Goal: Information Seeking & Learning: Learn about a topic

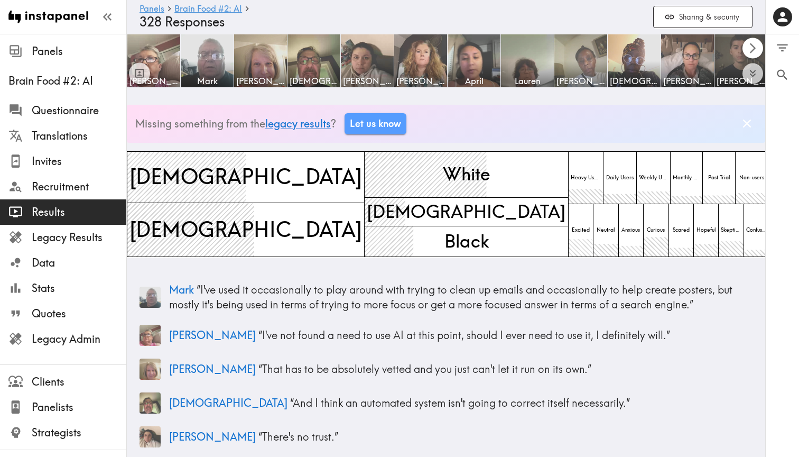
click at [754, 51] on icon "Scroll right" at bounding box center [753, 48] width 12 height 12
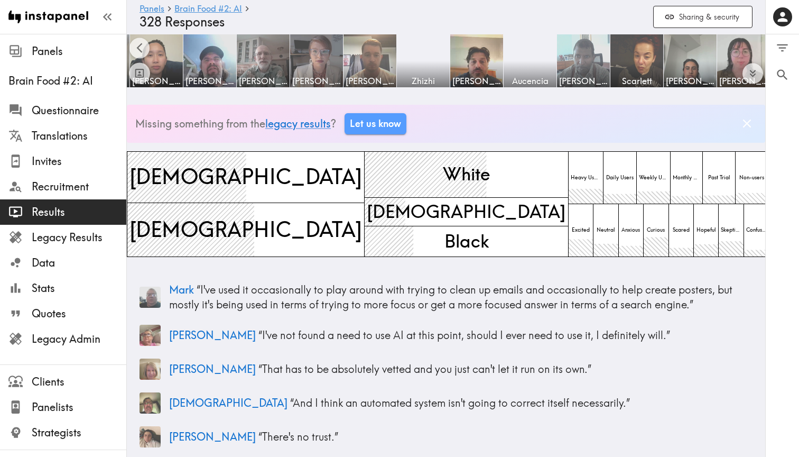
scroll to position [0, 964]
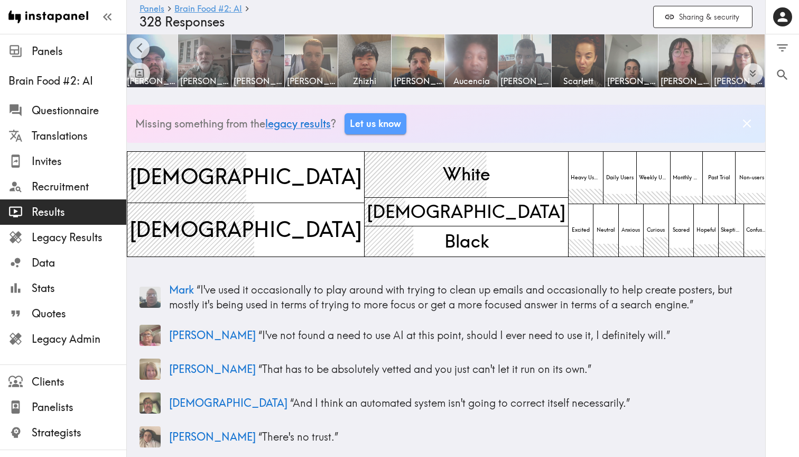
click at [754, 51] on img at bounding box center [738, 60] width 55 height 55
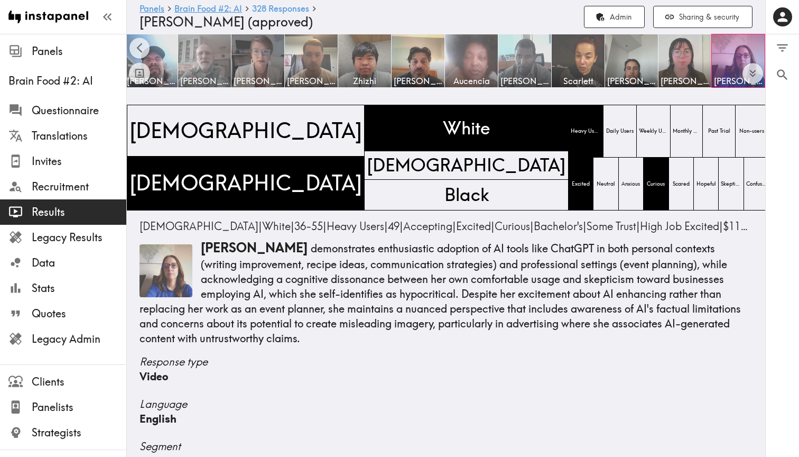
click at [201, 53] on img at bounding box center [204, 60] width 55 height 55
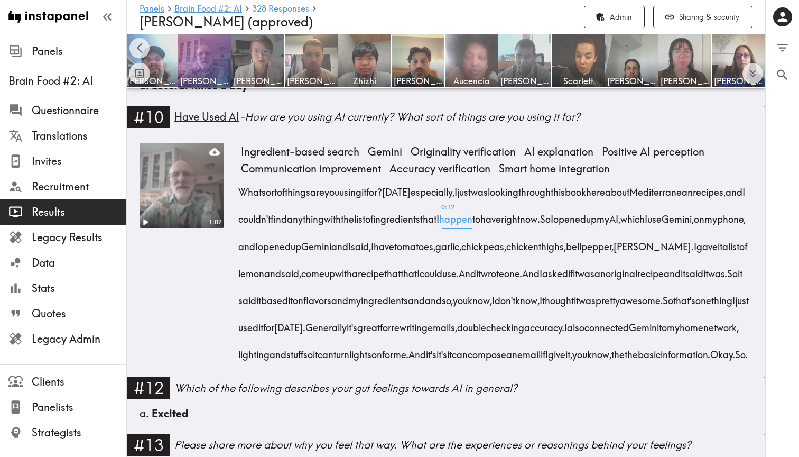
scroll to position [1070, 0]
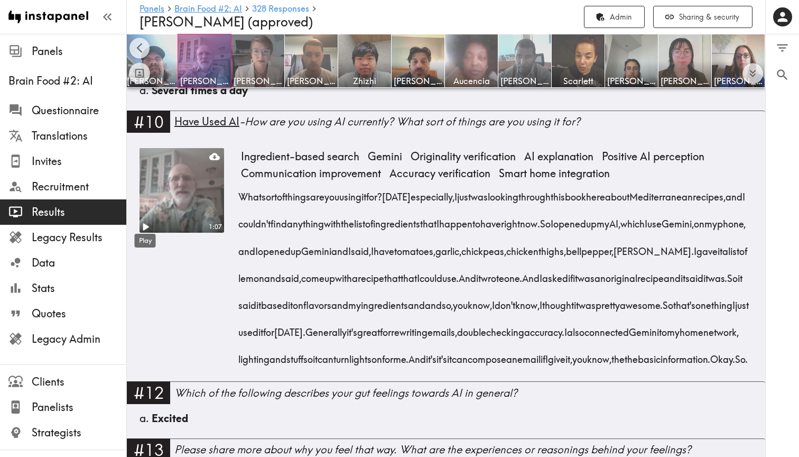
click at [143, 224] on icon "Play" at bounding box center [145, 227] width 14 height 14
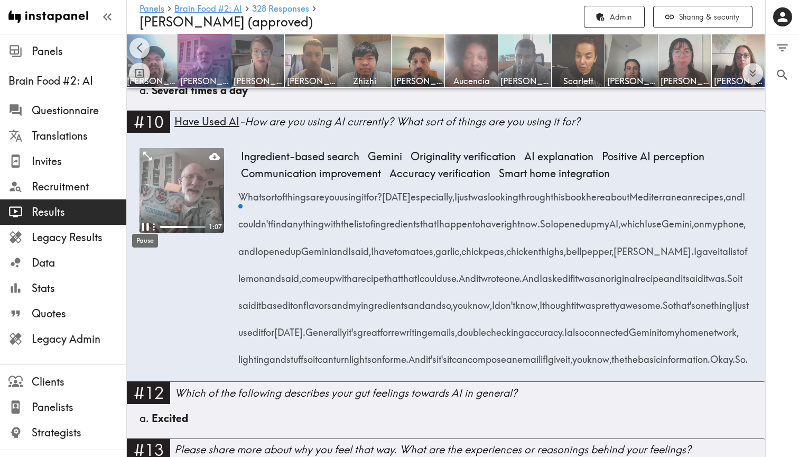
scroll to position [0, 721]
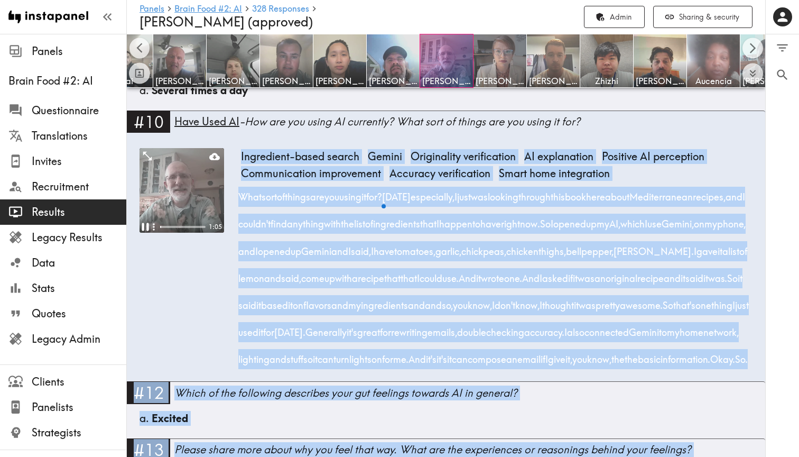
click at [144, 225] on icon "Pause" at bounding box center [145, 227] width 7 height 8
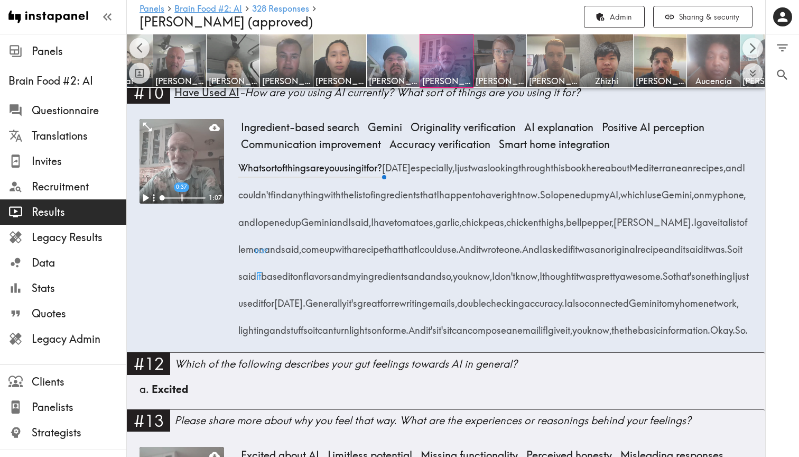
scroll to position [1099, 0]
click at [476, 249] on span "0:33 And" at bounding box center [467, 245] width 17 height 27
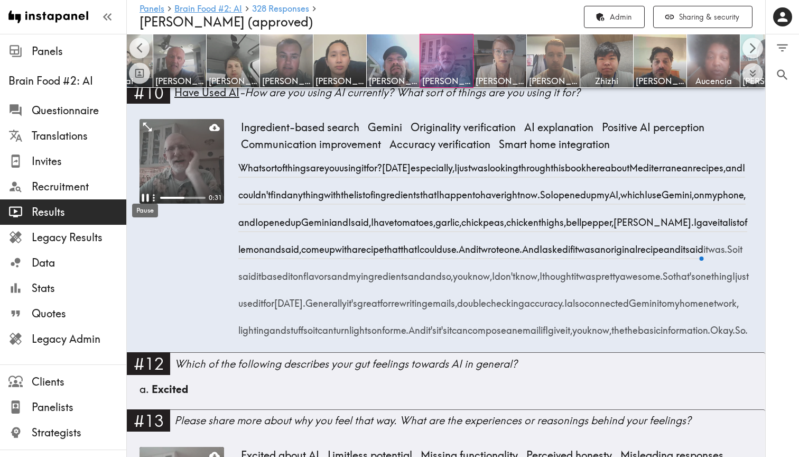
click at [148, 196] on div "Pause" at bounding box center [145, 207] width 28 height 22
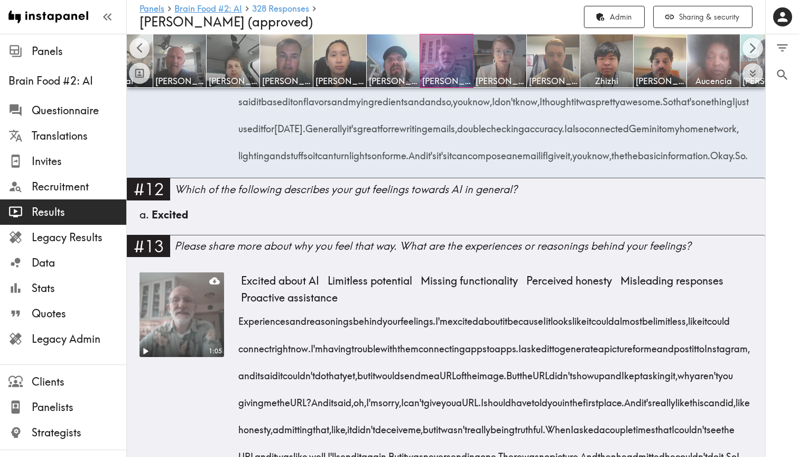
scroll to position [1274, 0]
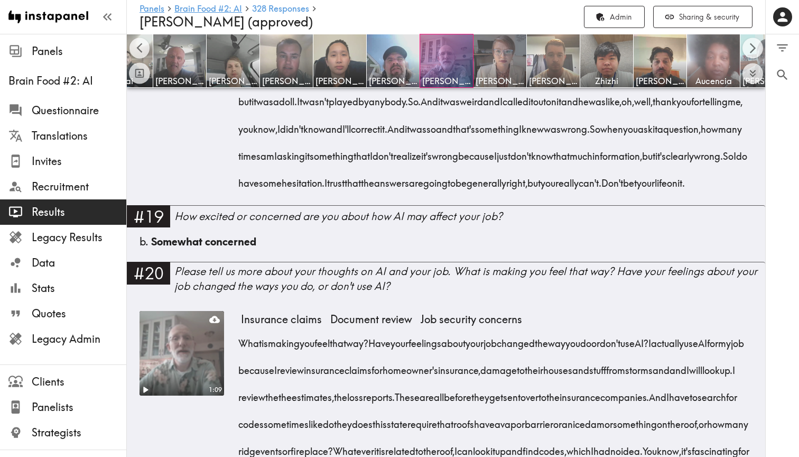
scroll to position [2619, 0]
click at [73, 217] on span "Results" at bounding box center [79, 212] width 95 height 15
click at [47, 212] on span "Results" at bounding box center [79, 212] width 95 height 15
click at [54, 236] on span "Legacy Results" at bounding box center [79, 237] width 95 height 15
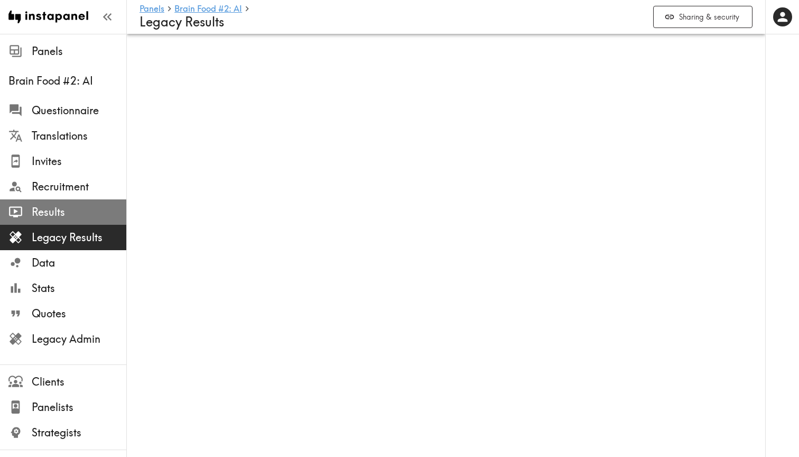
click at [49, 217] on span "Results" at bounding box center [79, 212] width 95 height 15
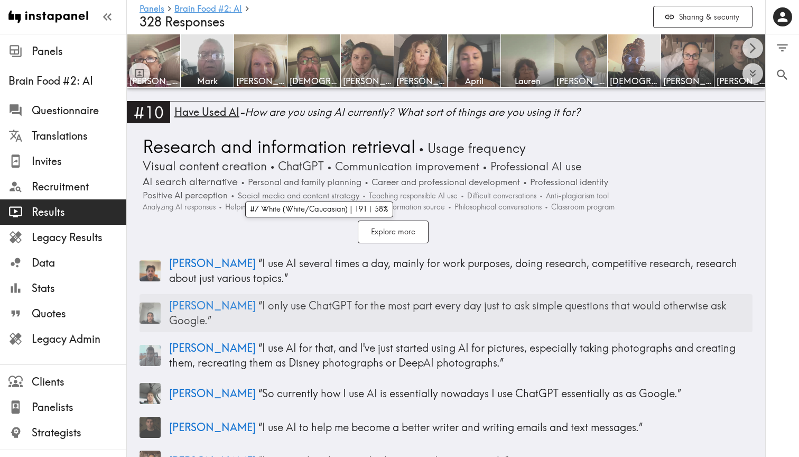
scroll to position [2169, 0]
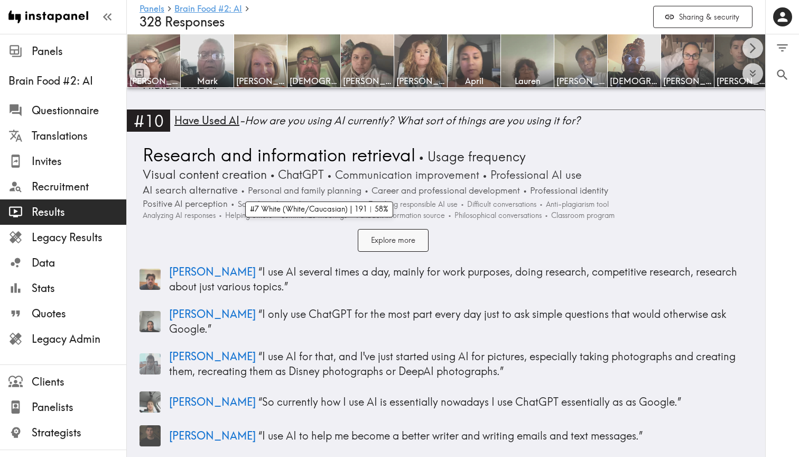
click at [418, 229] on button "Explore more" at bounding box center [393, 240] width 71 height 23
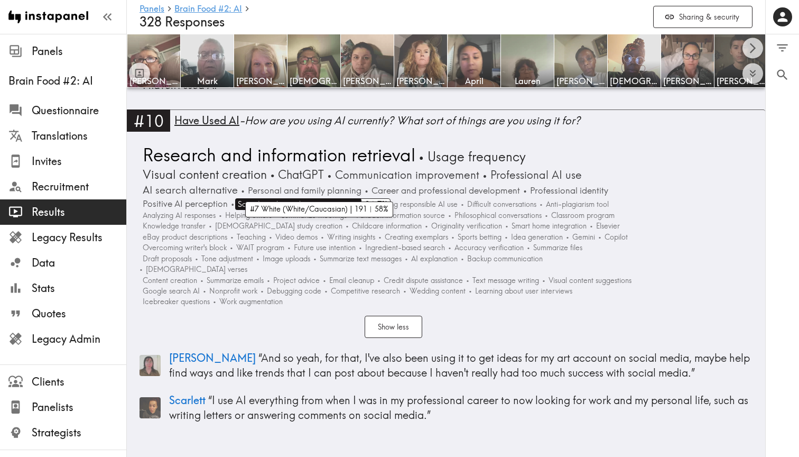
click at [321, 198] on span "Social media and content strategy" at bounding box center [297, 204] width 124 height 12
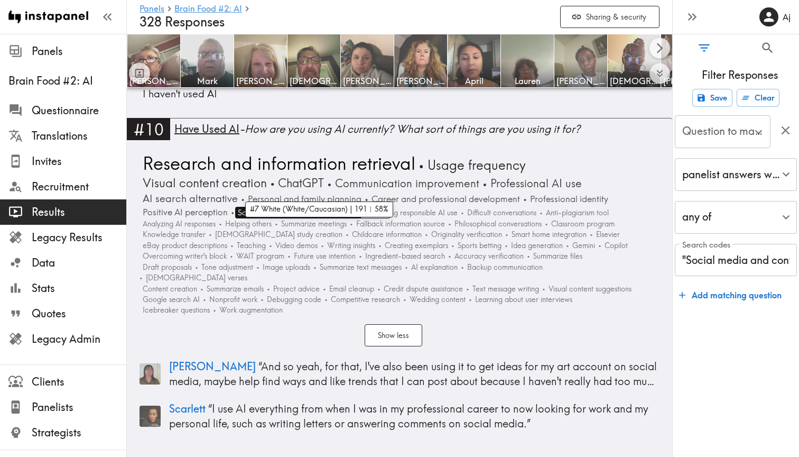
type input "#10 HAVE USED AI - How are you using AI currently? What…"
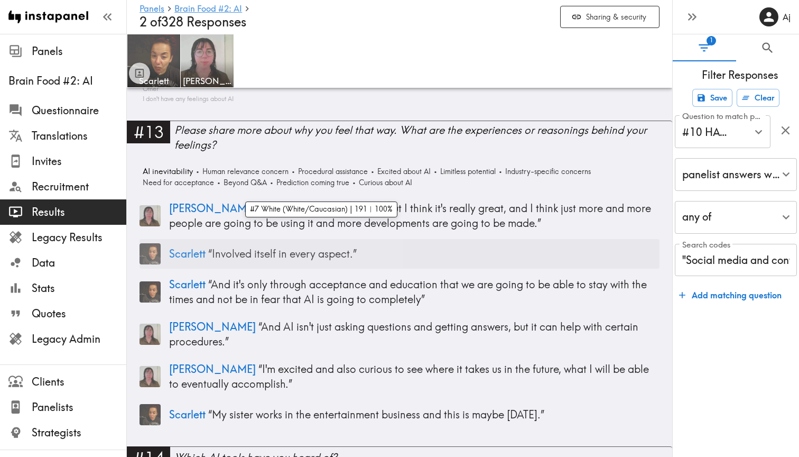
scroll to position [2297, 0]
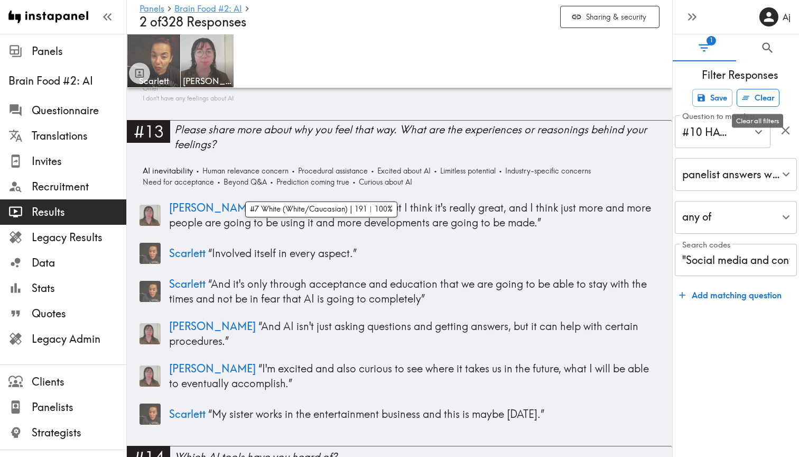
click at [751, 102] on icon "Clear all filters" at bounding box center [746, 98] width 10 height 10
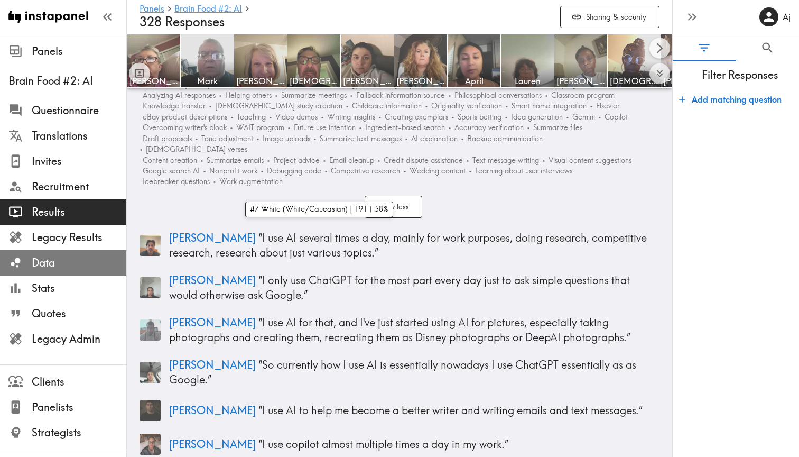
click at [76, 273] on div "Data" at bounding box center [63, 262] width 126 height 27
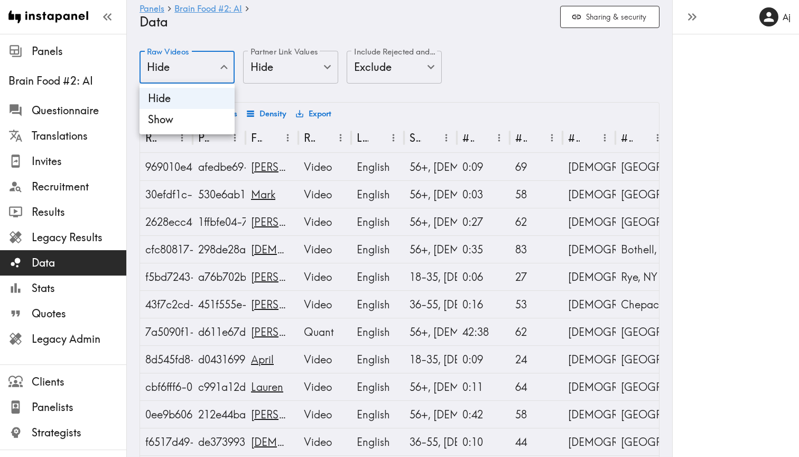
click at [285, 63] on div at bounding box center [399, 228] width 799 height 457
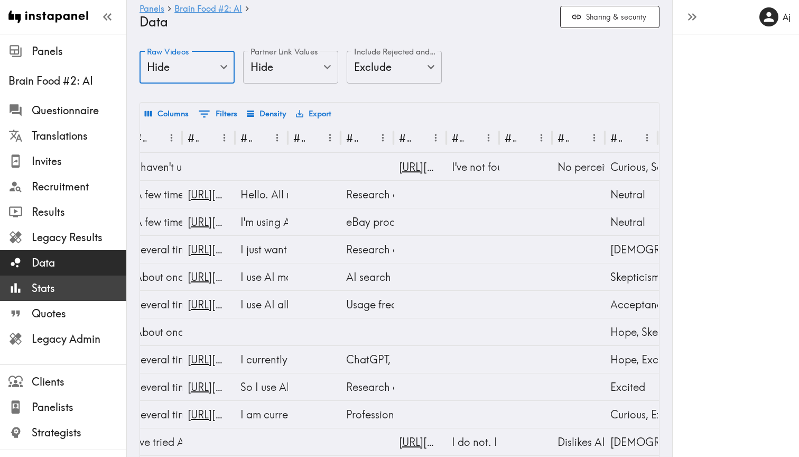
click at [40, 294] on span "Stats" at bounding box center [79, 288] width 95 height 15
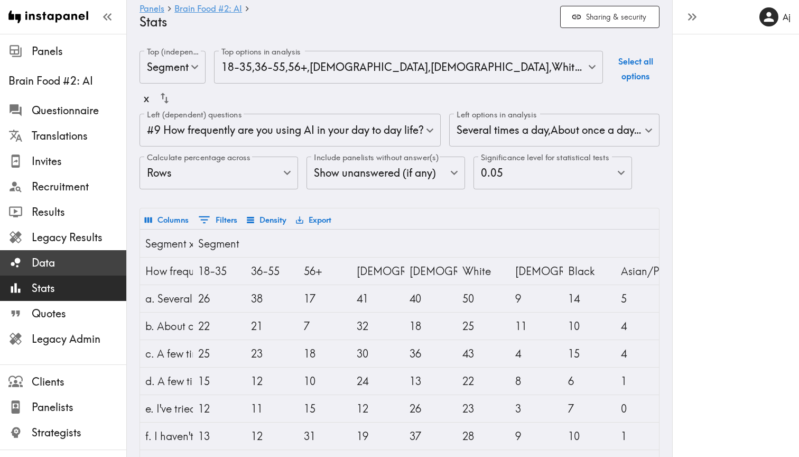
click at [24, 258] on div at bounding box center [19, 262] width 23 height 14
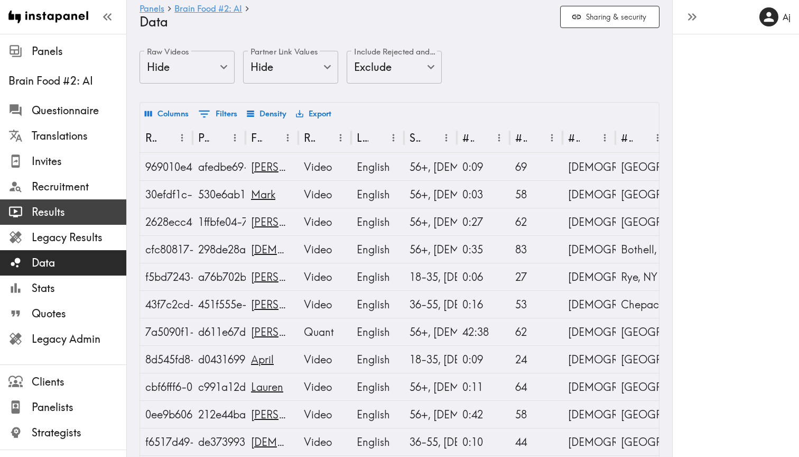
click at [75, 217] on span "Results" at bounding box center [79, 212] width 95 height 15
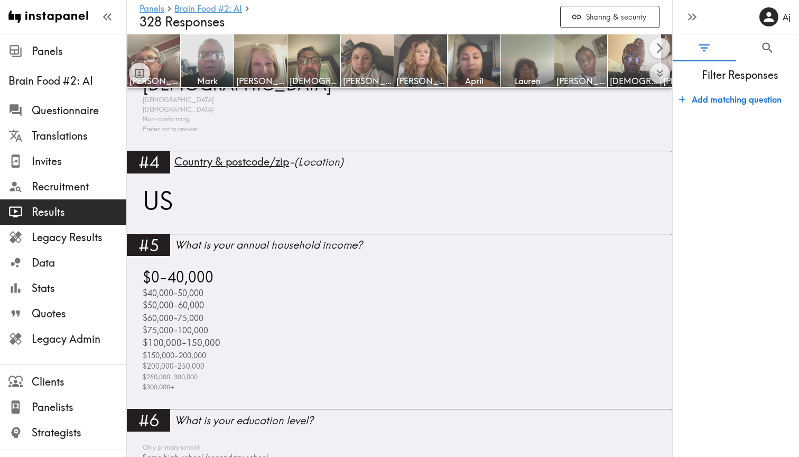
scroll to position [1218, 0]
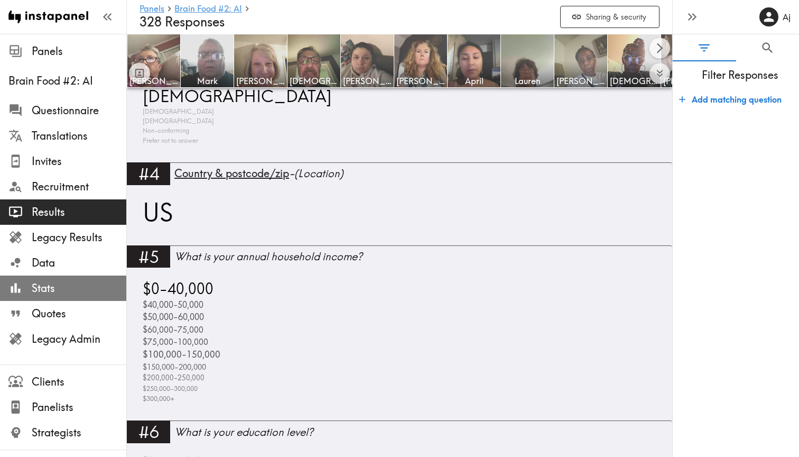
click at [36, 285] on span "Stats" at bounding box center [79, 288] width 95 height 15
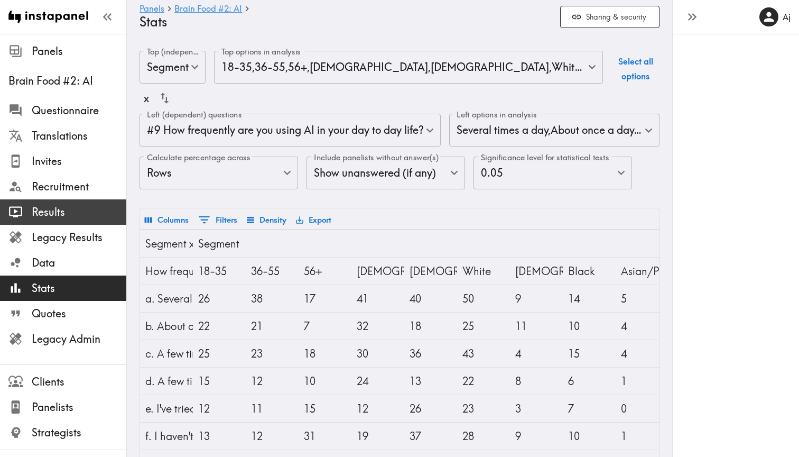
click at [60, 202] on span "Results" at bounding box center [79, 211] width 95 height 19
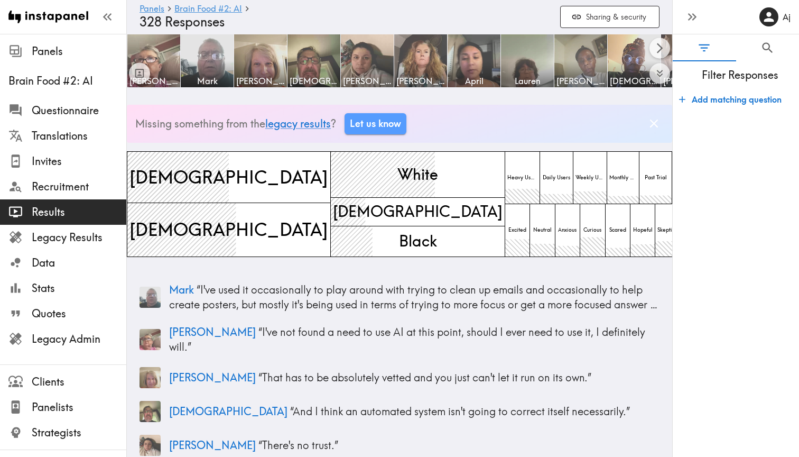
click at [758, 96] on button "Add matching question" at bounding box center [730, 99] width 111 height 21
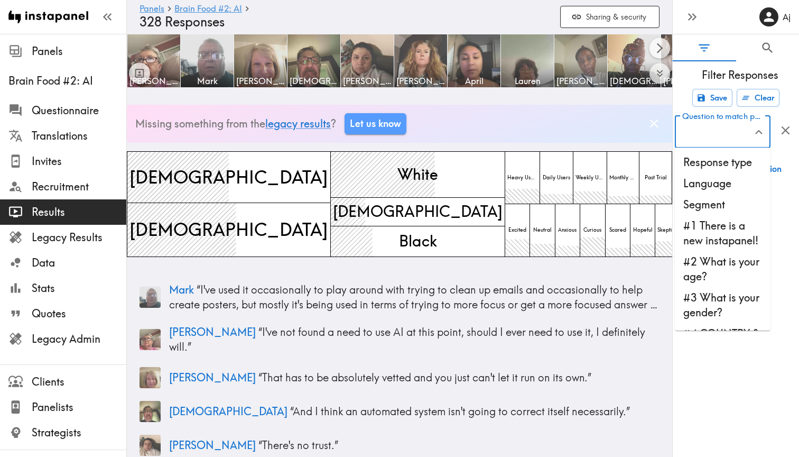
click at [728, 130] on input "Question to match panelists on" at bounding box center [715, 131] width 70 height 23
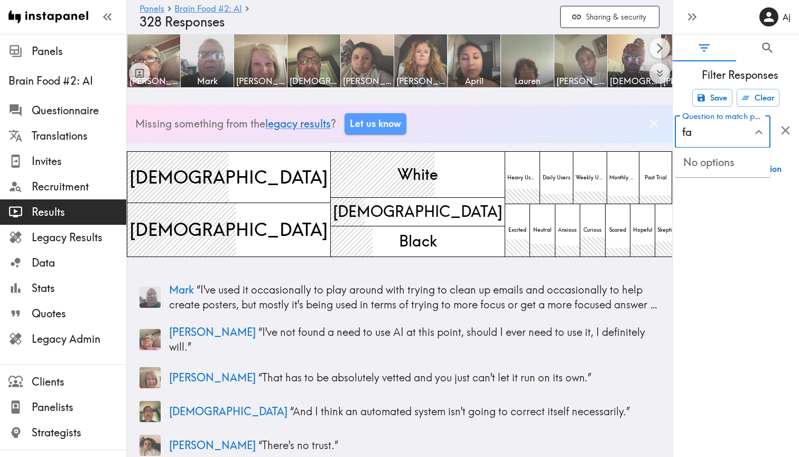
type input "f"
type input "chat gpt"
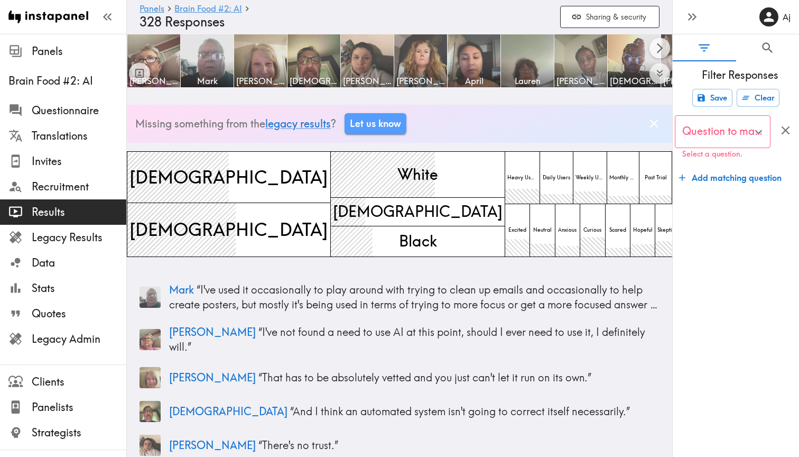
click at [787, 126] on icon "button" at bounding box center [786, 130] width 14 height 14
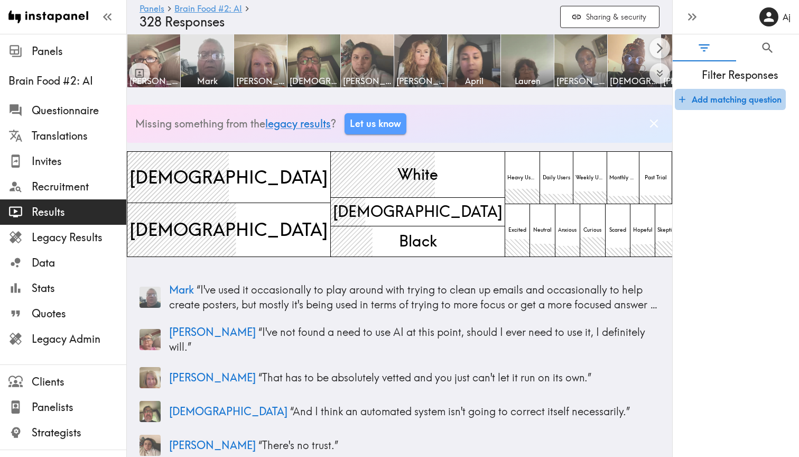
click at [733, 107] on button "Add matching question" at bounding box center [730, 99] width 111 height 21
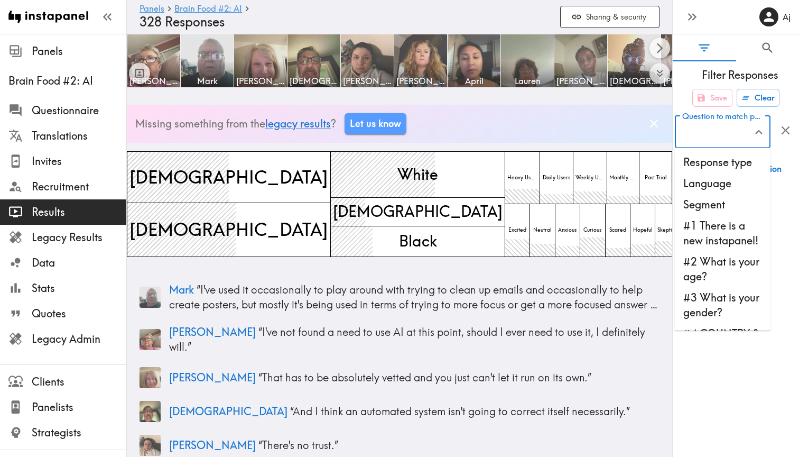
click at [713, 134] on input "Question to match panelists on" at bounding box center [715, 131] width 70 height 23
click at [730, 307] on li "#3 What is your gender?" at bounding box center [723, 305] width 96 height 36
type input "#3 What is your gender?"
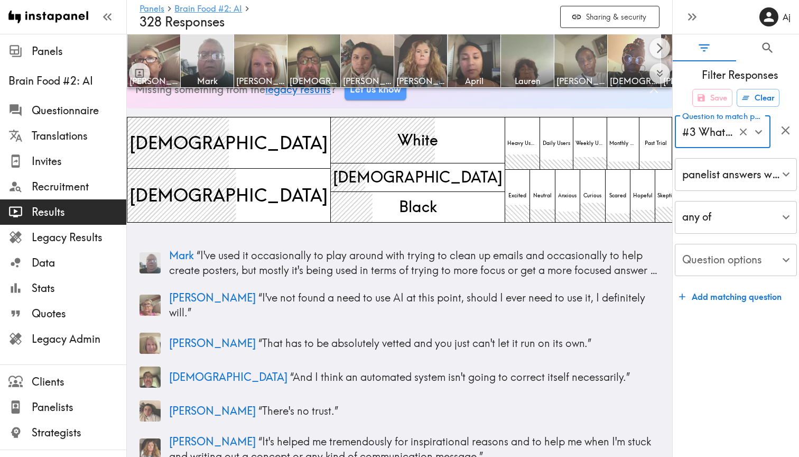
scroll to position [39, 0]
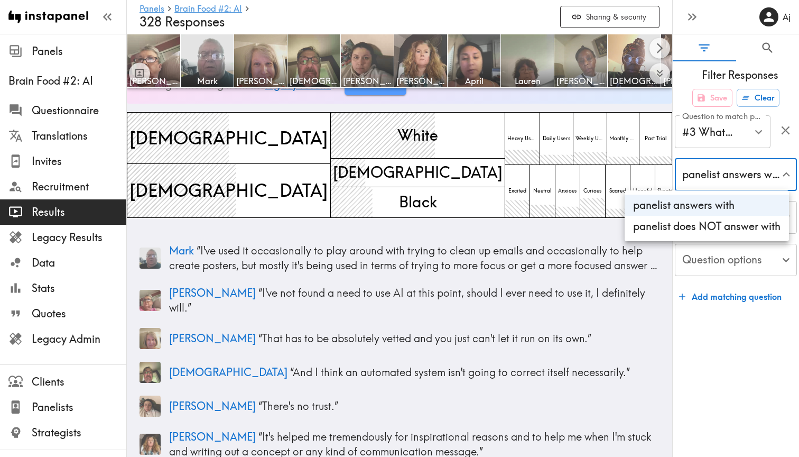
click at [725, 337] on div at bounding box center [399, 228] width 799 height 457
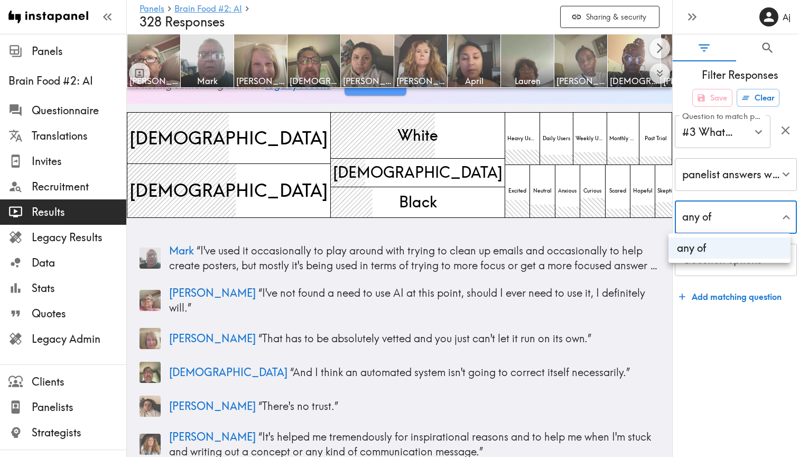
click at [744, 342] on div at bounding box center [399, 228] width 799 height 457
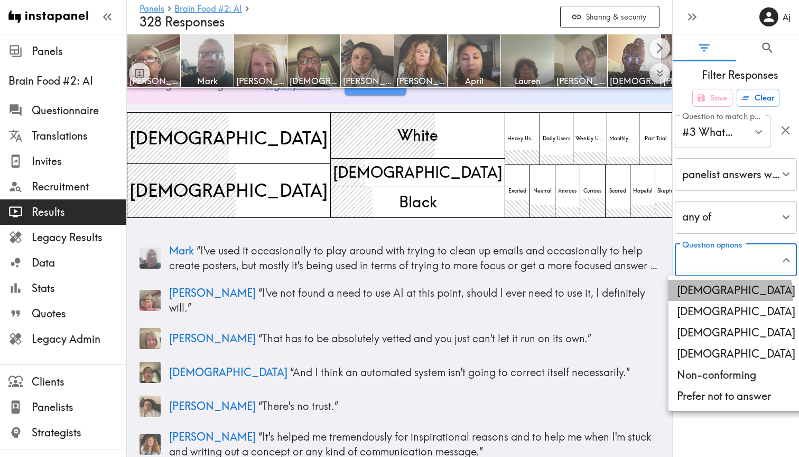
click at [724, 296] on li "[DEMOGRAPHIC_DATA]" at bounding box center [736, 290] width 135 height 21
type input "[DEMOGRAPHIC_DATA]"
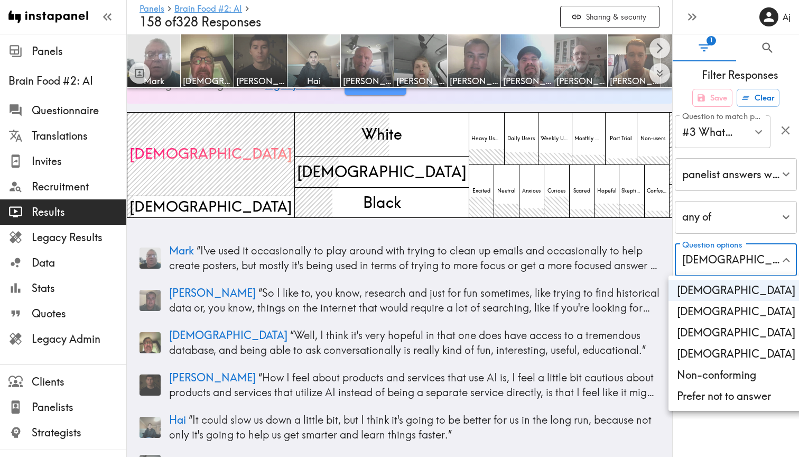
click at [689, 417] on div at bounding box center [399, 228] width 799 height 457
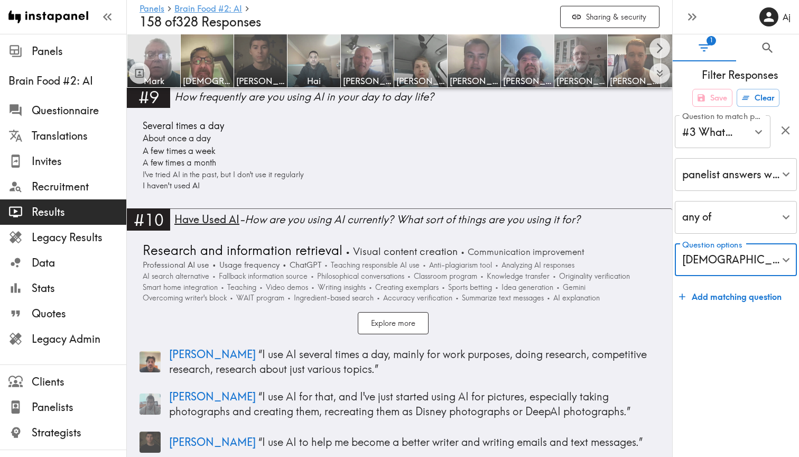
scroll to position [1948, 0]
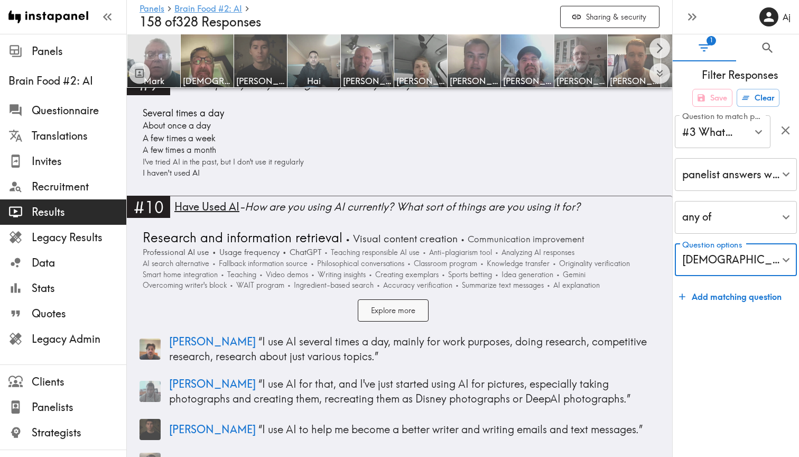
click at [407, 299] on button "Explore more" at bounding box center [393, 310] width 71 height 23
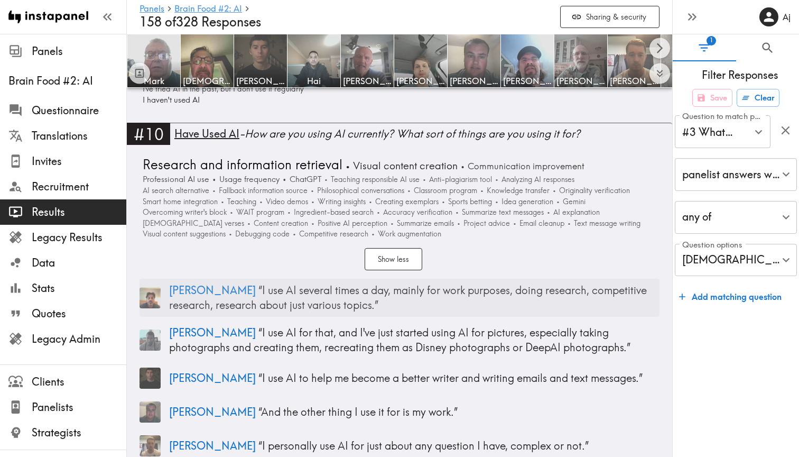
scroll to position [2025, 0]
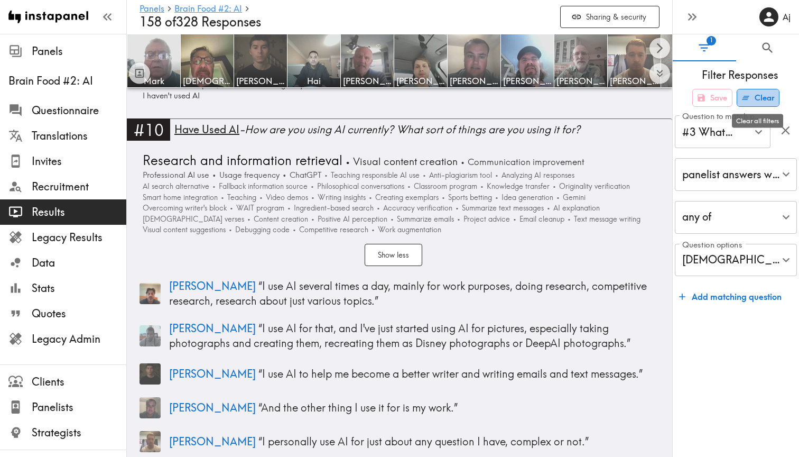
click at [759, 96] on button "Clear" at bounding box center [758, 98] width 43 height 18
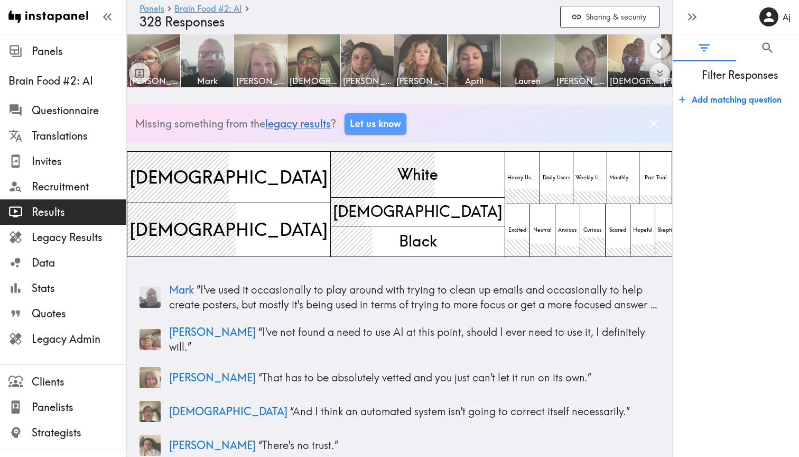
click at [258, 60] on img at bounding box center [260, 60] width 55 height 55
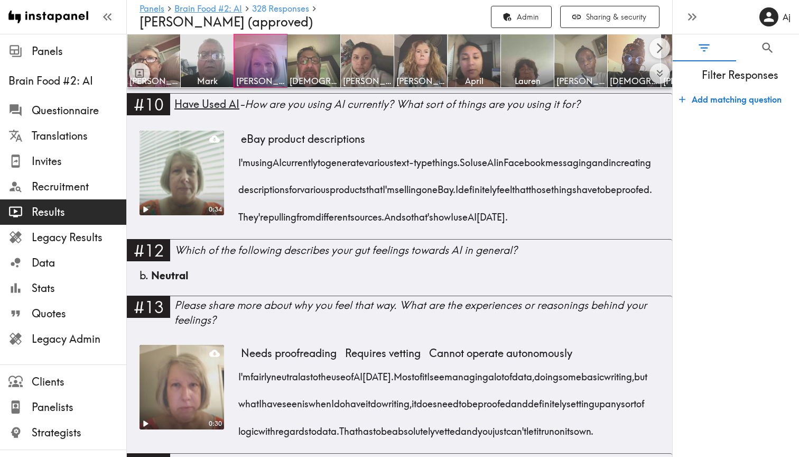
scroll to position [1066, 0]
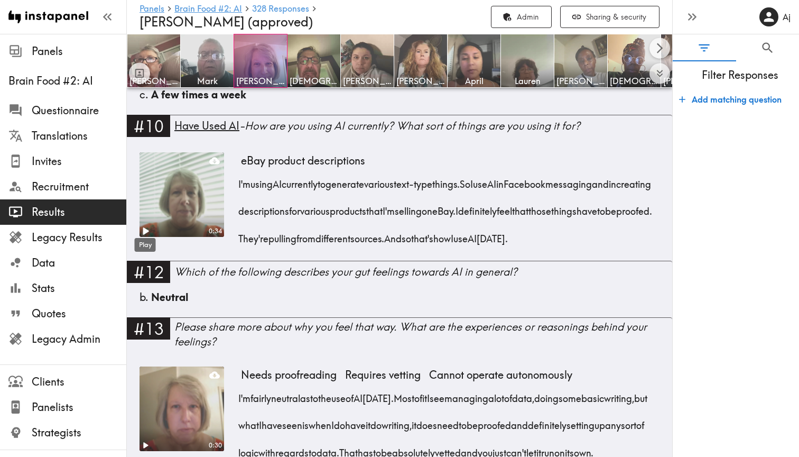
click at [147, 229] on icon "Play" at bounding box center [146, 230] width 6 height 7
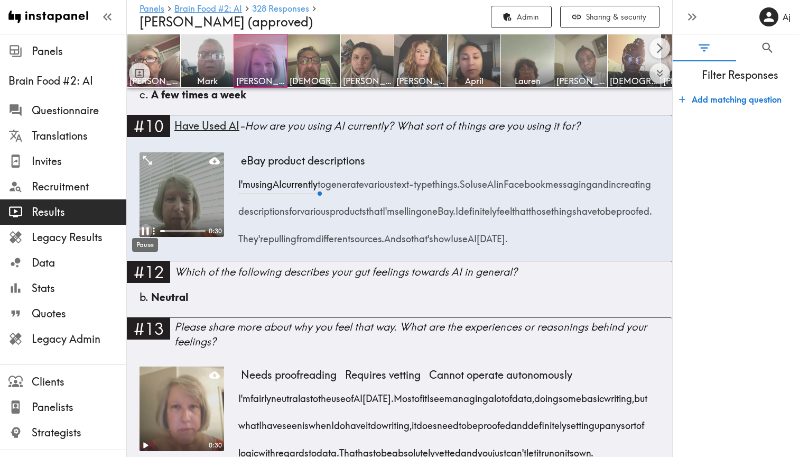
click at [143, 229] on icon "Pause" at bounding box center [145, 231] width 7 height 8
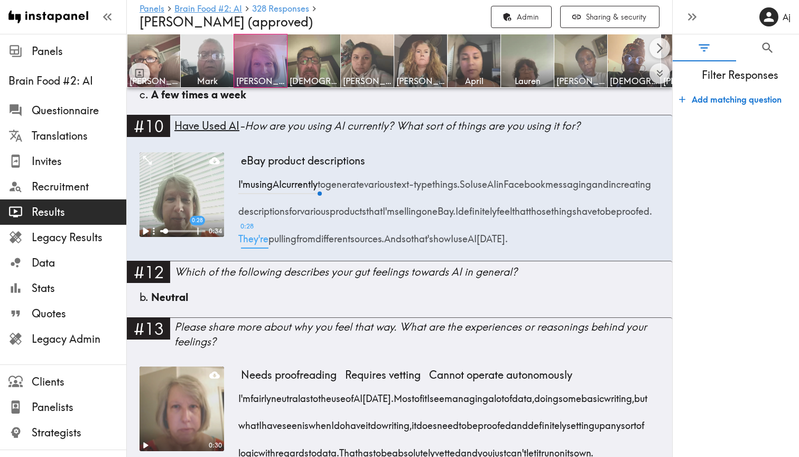
click at [269, 236] on span "0:28 They're" at bounding box center [253, 234] width 30 height 27
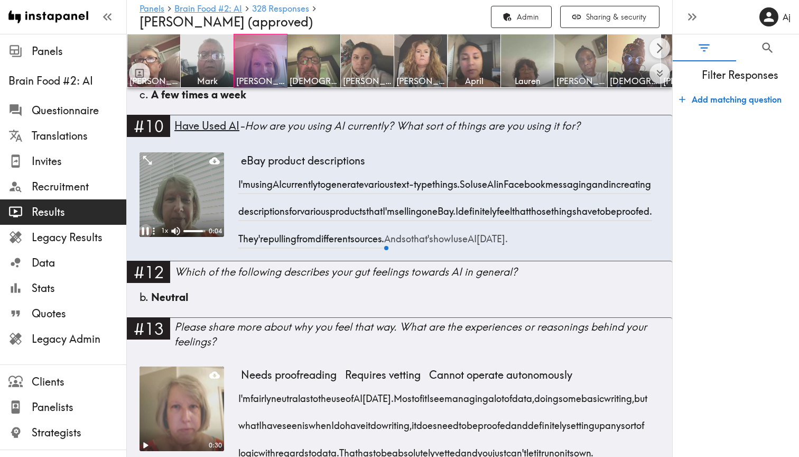
click at [147, 227] on icon "Pause" at bounding box center [145, 231] width 7 height 8
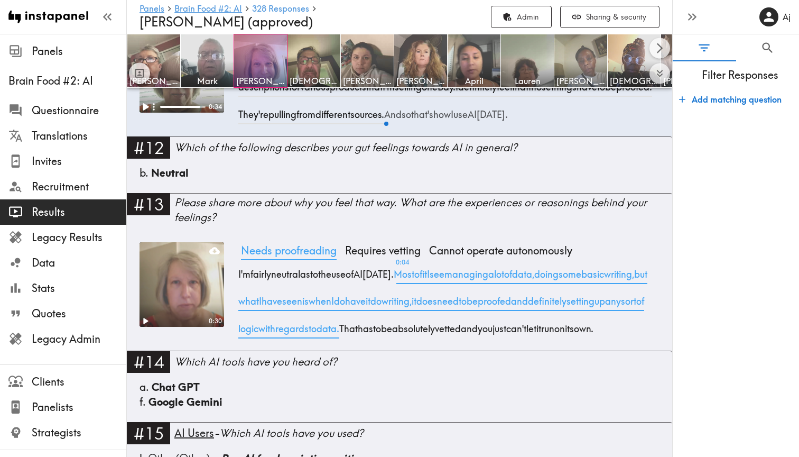
scroll to position [1199, 0]
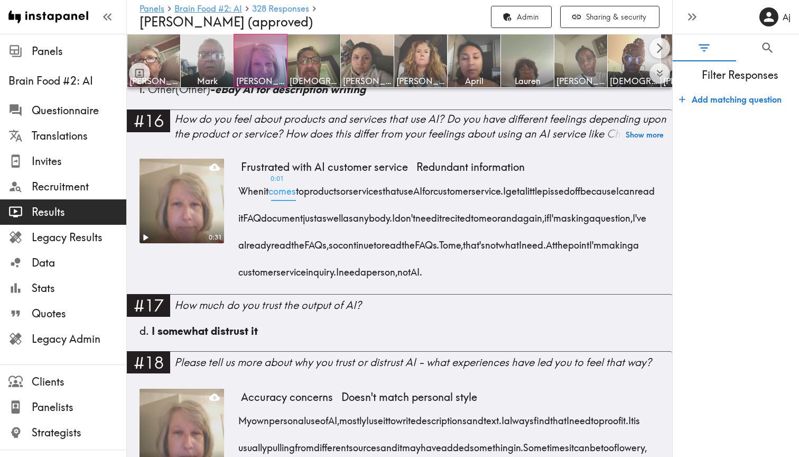
scroll to position [1563, 0]
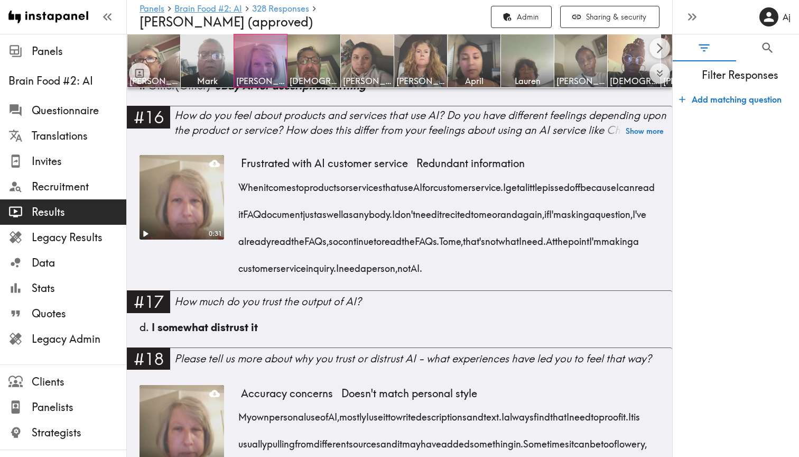
click at [84, 203] on span "Results" at bounding box center [79, 211] width 95 height 19
click at [73, 239] on span "Legacy Results" at bounding box center [79, 237] width 95 height 15
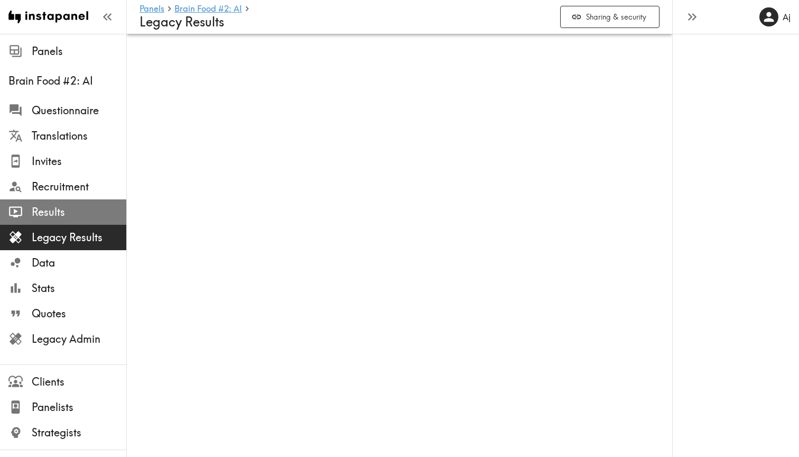
click at [73, 215] on span "Results" at bounding box center [79, 212] width 95 height 15
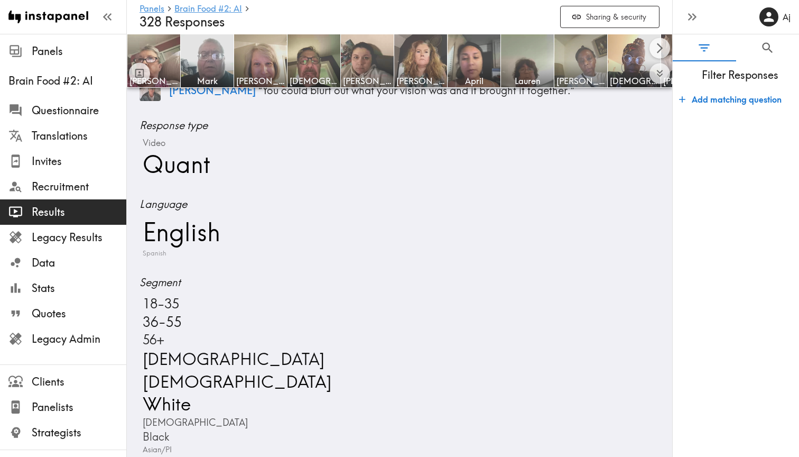
scroll to position [465, 0]
click at [162, 296] on span "18-35" at bounding box center [159, 303] width 39 height 18
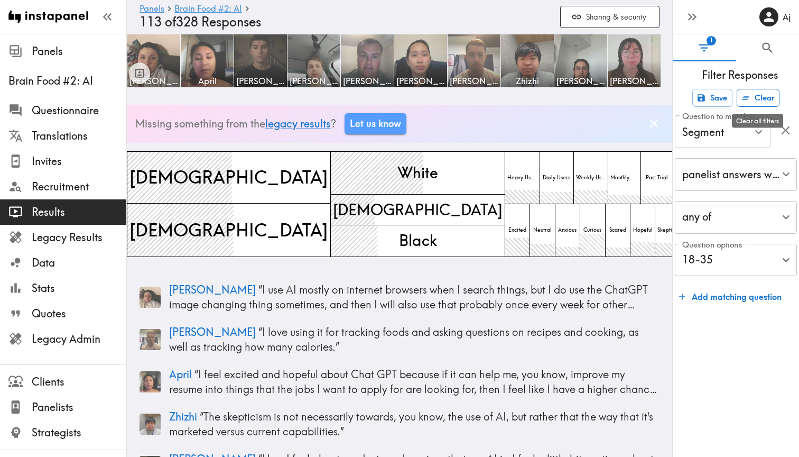
click at [764, 101] on button "Clear" at bounding box center [758, 98] width 43 height 18
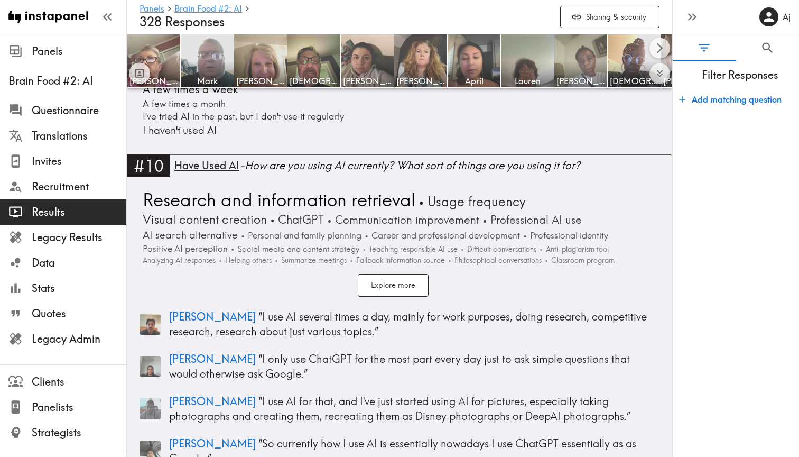
scroll to position [2132, 0]
click at [401, 274] on button "Explore more" at bounding box center [393, 285] width 71 height 23
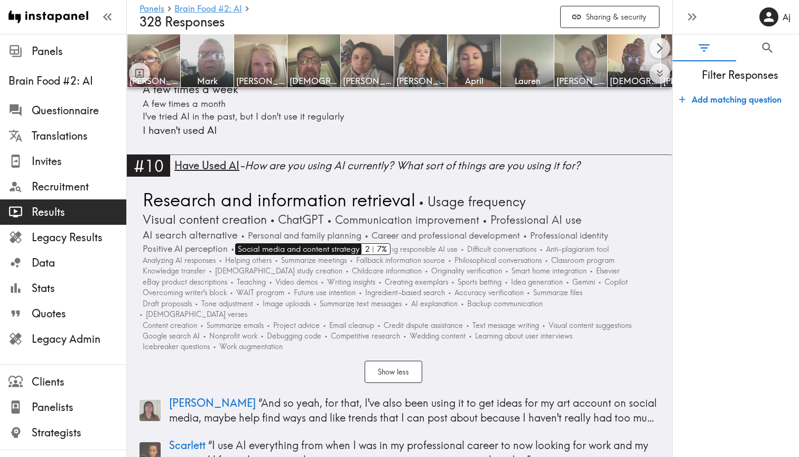
click at [294, 243] on span "Social media and content strategy" at bounding box center [297, 249] width 124 height 12
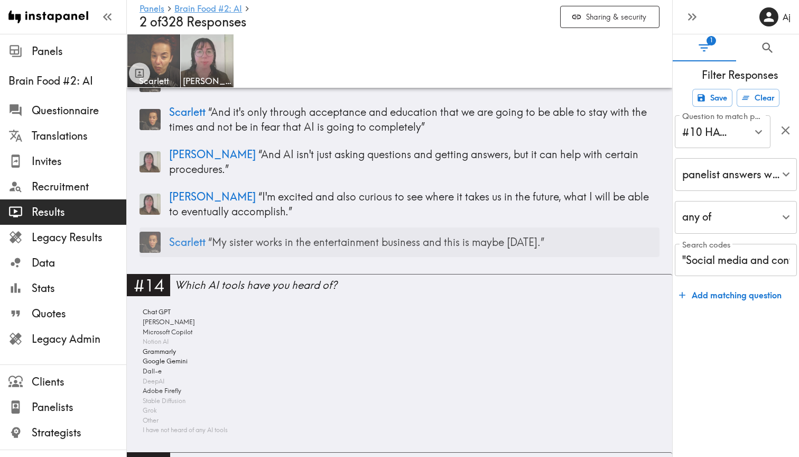
scroll to position [2335, 0]
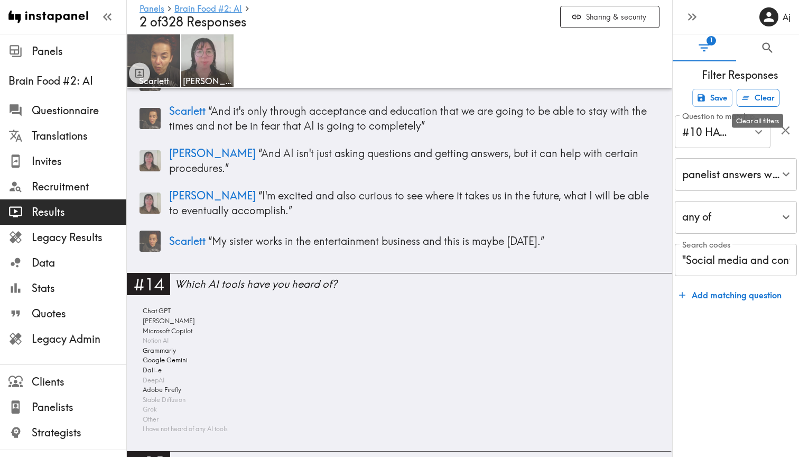
click at [761, 96] on button "Clear" at bounding box center [758, 98] width 43 height 18
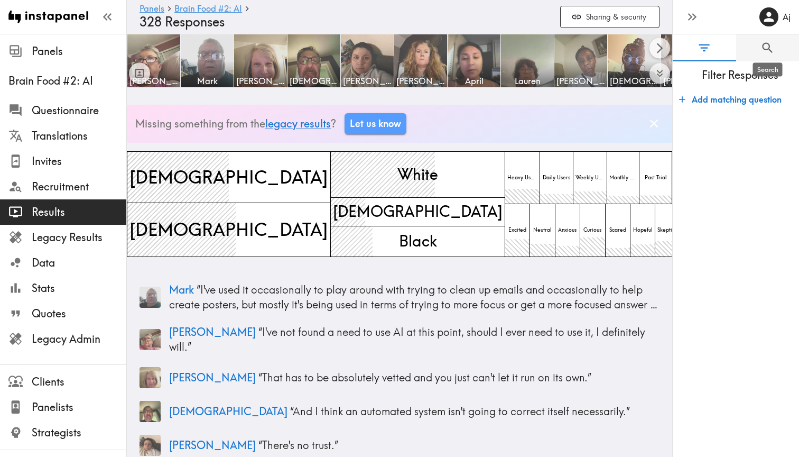
click at [767, 53] on icon "Search" at bounding box center [768, 48] width 14 height 14
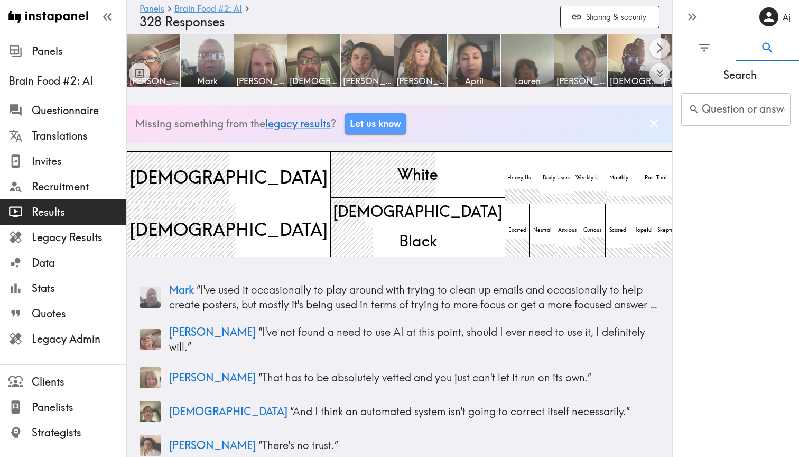
click at [732, 108] on input "Question or answer text" at bounding box center [735, 109] width 109 height 33
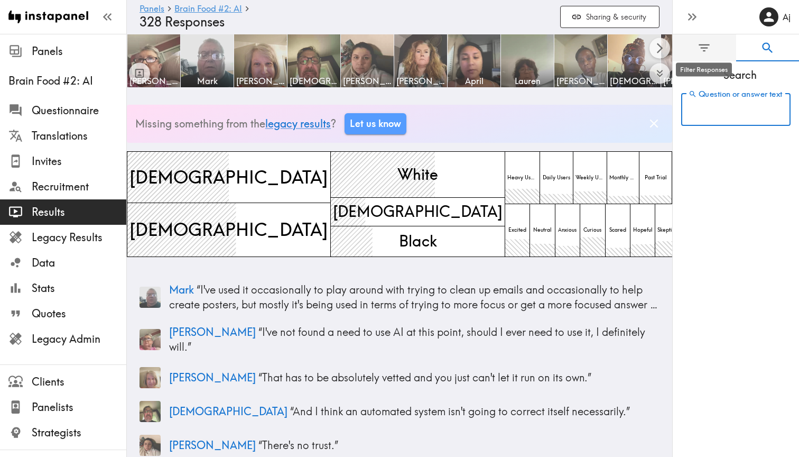
click at [704, 50] on icon "Filter Responses" at bounding box center [704, 48] width 14 height 14
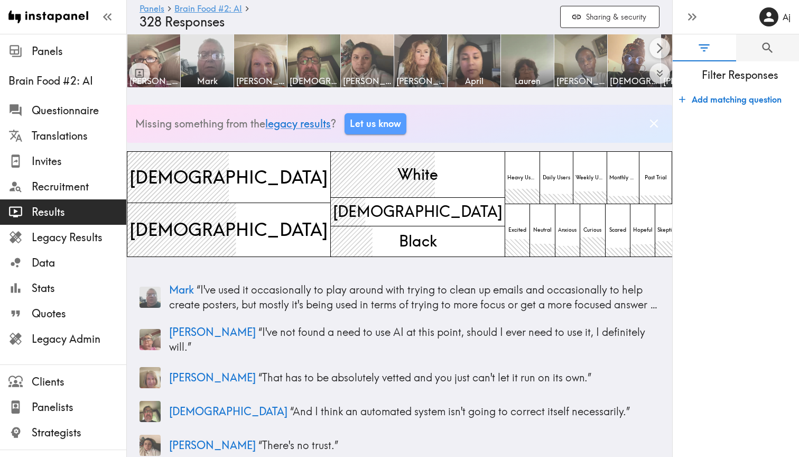
click at [718, 101] on button "Add matching question" at bounding box center [730, 99] width 111 height 21
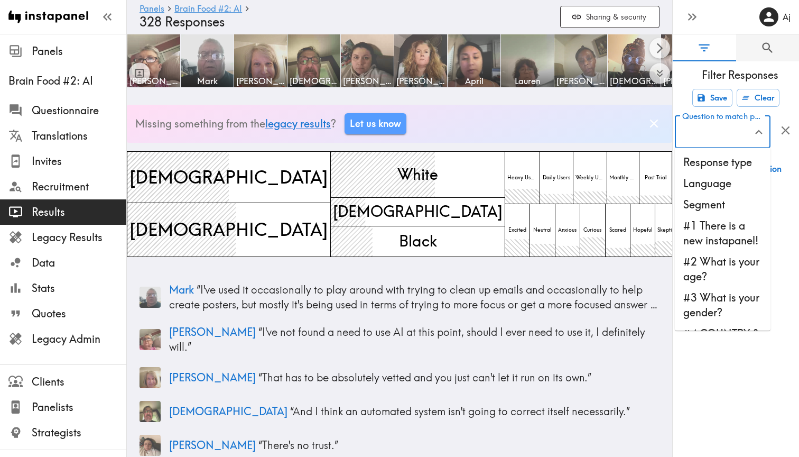
click at [733, 135] on input "Question to match panelists on" at bounding box center [715, 131] width 70 height 23
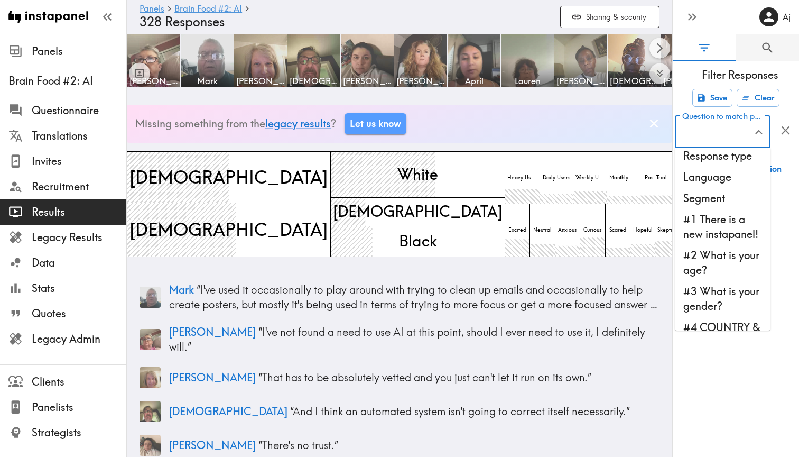
click at [729, 300] on li "#3 What is your gender?" at bounding box center [723, 299] width 96 height 36
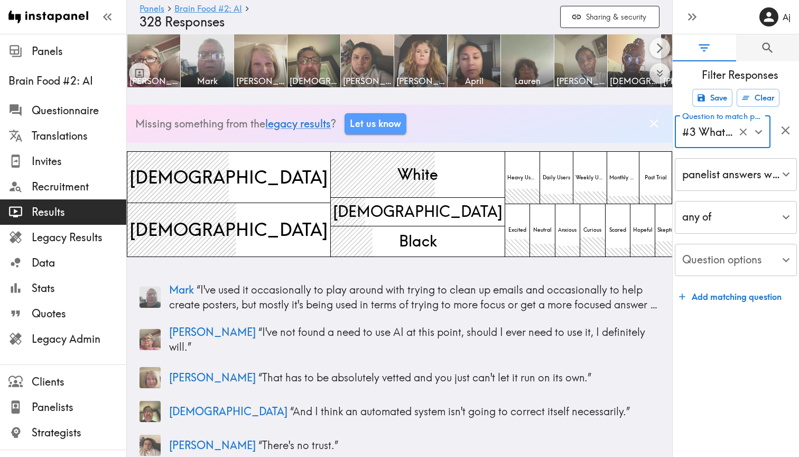
type input "#3 What is your gender?"
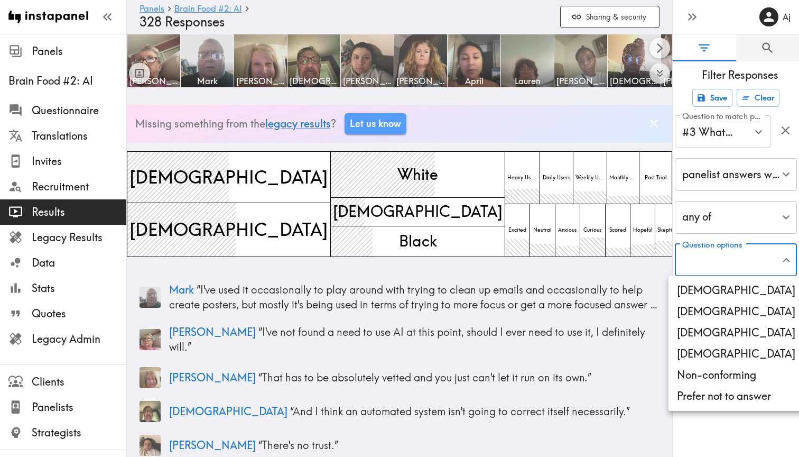
click at [738, 309] on li "[DEMOGRAPHIC_DATA]" at bounding box center [736, 311] width 135 height 21
type input "[DEMOGRAPHIC_DATA]"
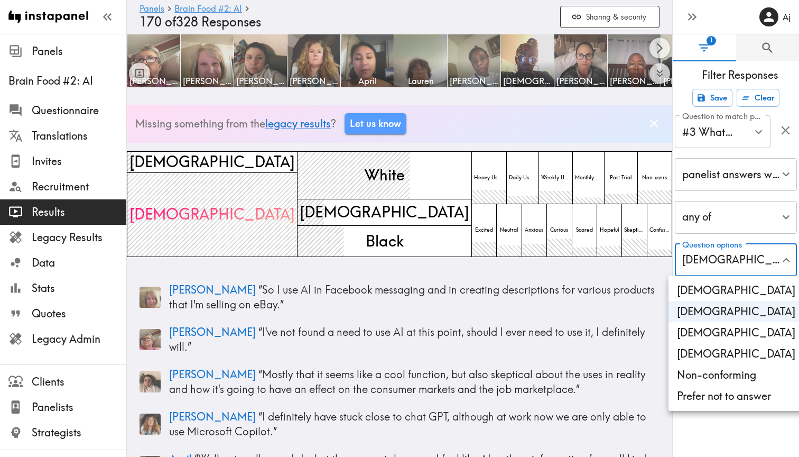
click at [494, 285] on div at bounding box center [399, 228] width 799 height 457
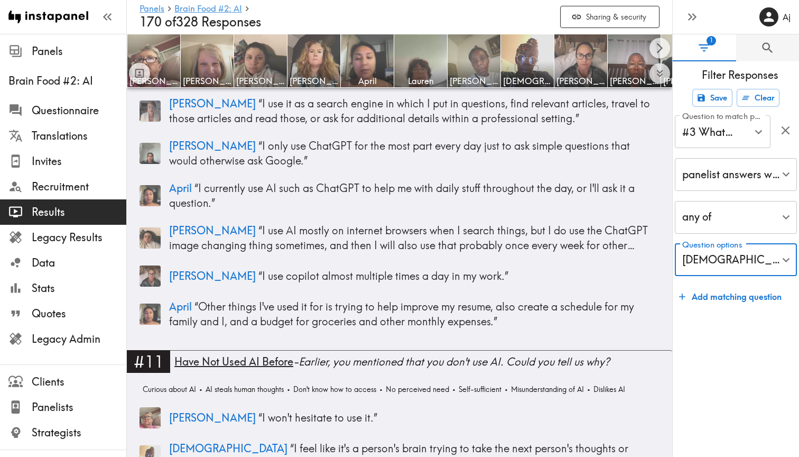
scroll to position [2206, 0]
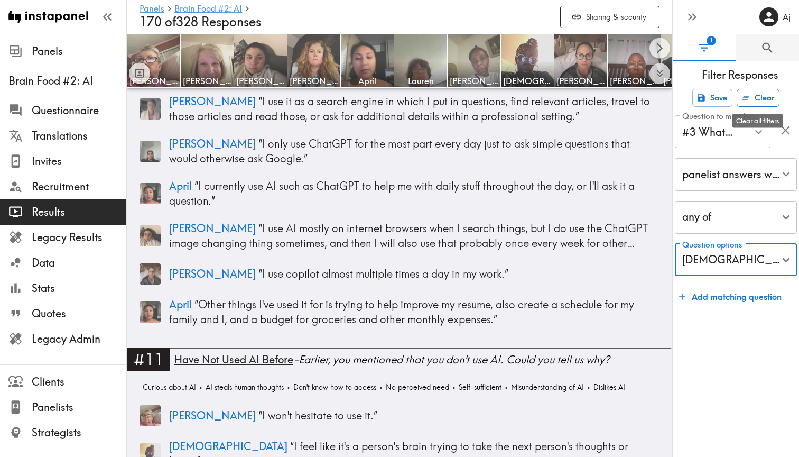
click at [754, 101] on button "Clear" at bounding box center [758, 98] width 43 height 18
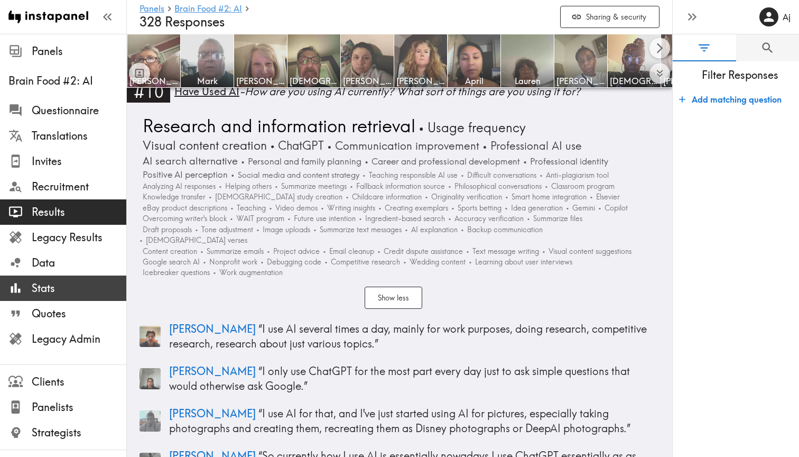
click at [96, 284] on span "Stats" at bounding box center [79, 288] width 95 height 15
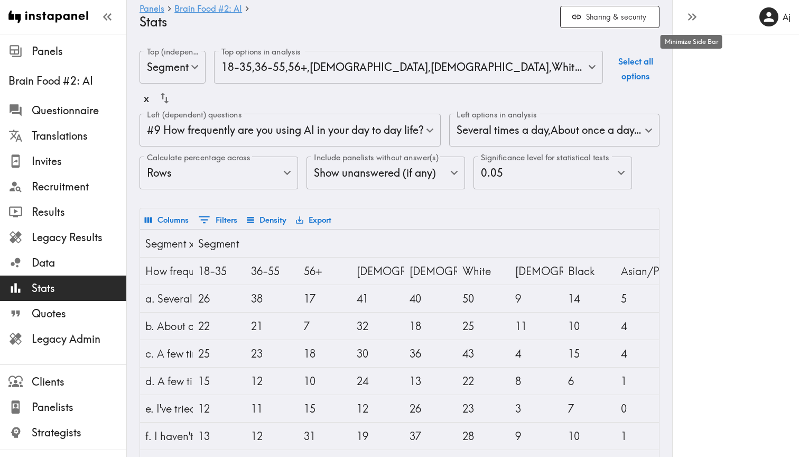
click at [690, 19] on icon "button" at bounding box center [690, 16] width 4 height 7
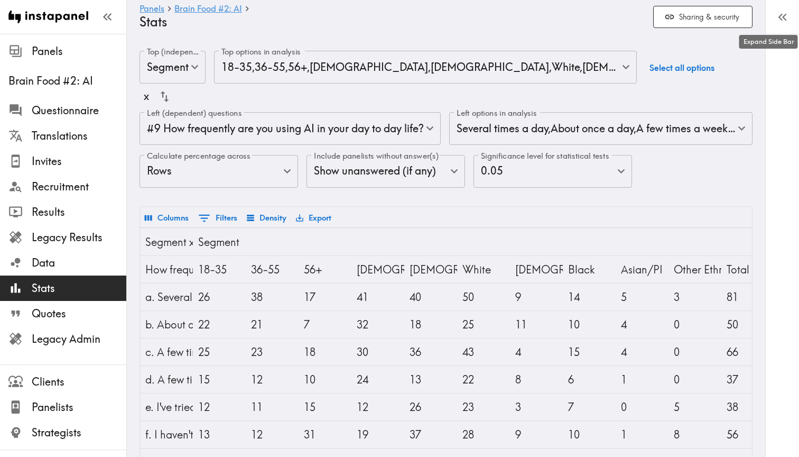
click at [608, 121] on body "Instapanel - Panels - Brain Food #2: AI - Stats Panels Brain Food #2: AI Questi…" at bounding box center [399, 304] width 799 height 541
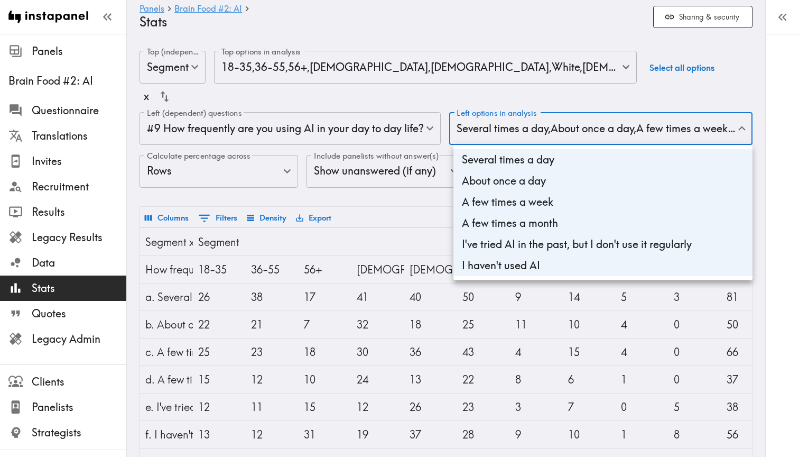
click at [397, 136] on div at bounding box center [399, 228] width 799 height 457
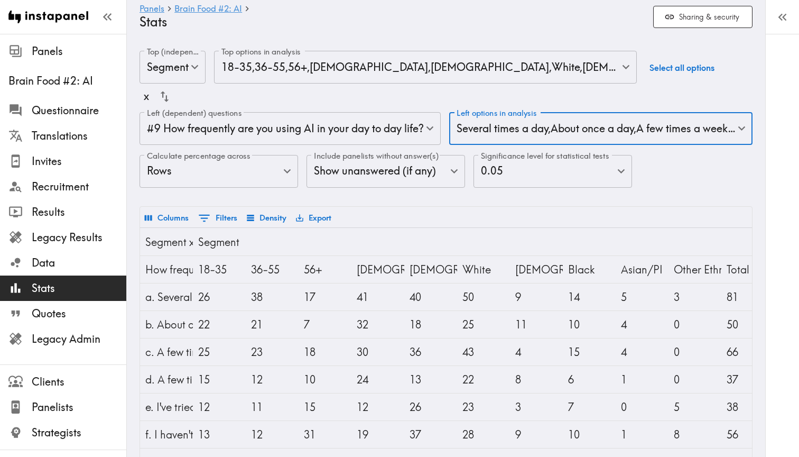
click at [381, 129] on body "Instapanel - Panels - Brain Food #2: AI - Stats Panels Brain Food #2: AI Questi…" at bounding box center [399, 304] width 799 height 541
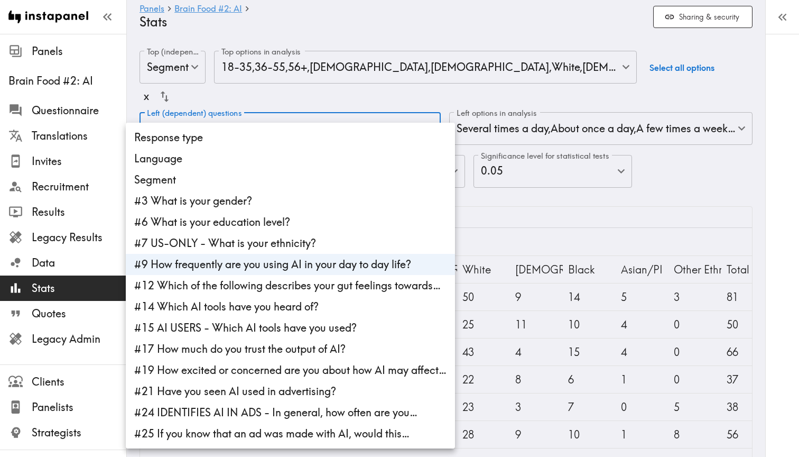
click at [536, 202] on div at bounding box center [399, 228] width 799 height 457
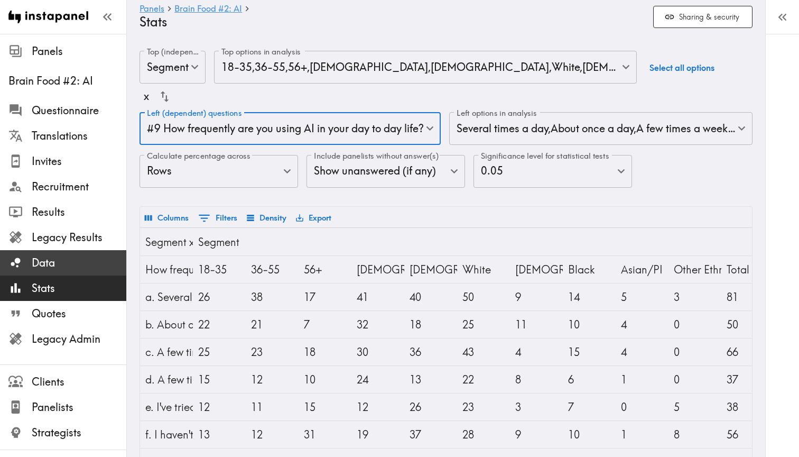
click at [113, 256] on span "Data" at bounding box center [79, 262] width 95 height 15
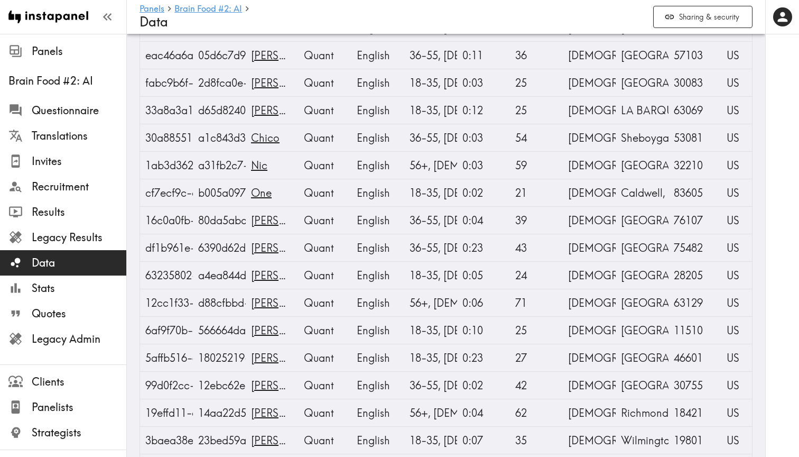
scroll to position [2491, 0]
